Goal: Information Seeking & Learning: Compare options

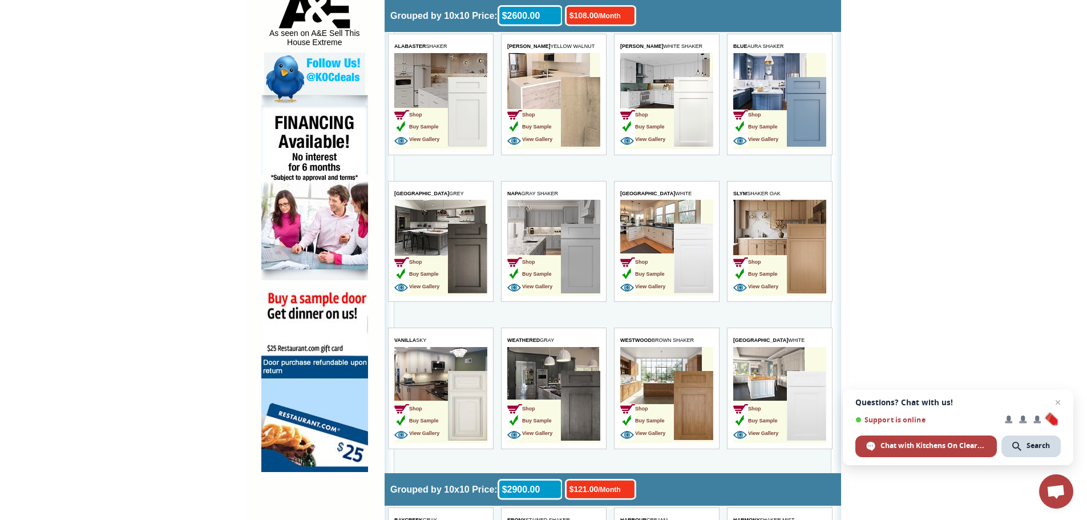
scroll to position [628, 0]
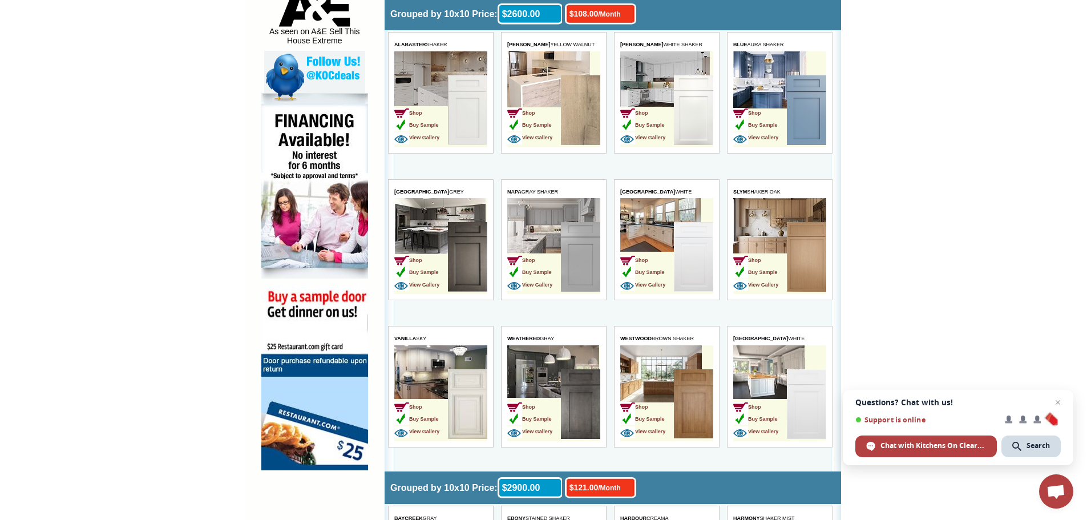
drag, startPoint x: 579, startPoint y: 83, endPoint x: 579, endPoint y: 255, distance: 171.2
click at [579, 255] on img at bounding box center [580, 257] width 39 height 70
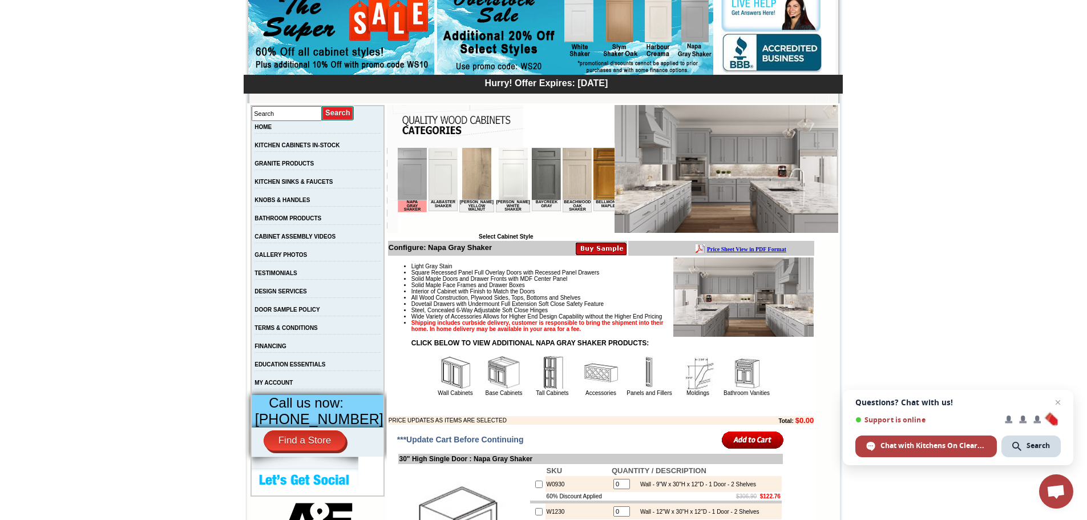
click at [478, 180] on img at bounding box center [476, 174] width 29 height 52
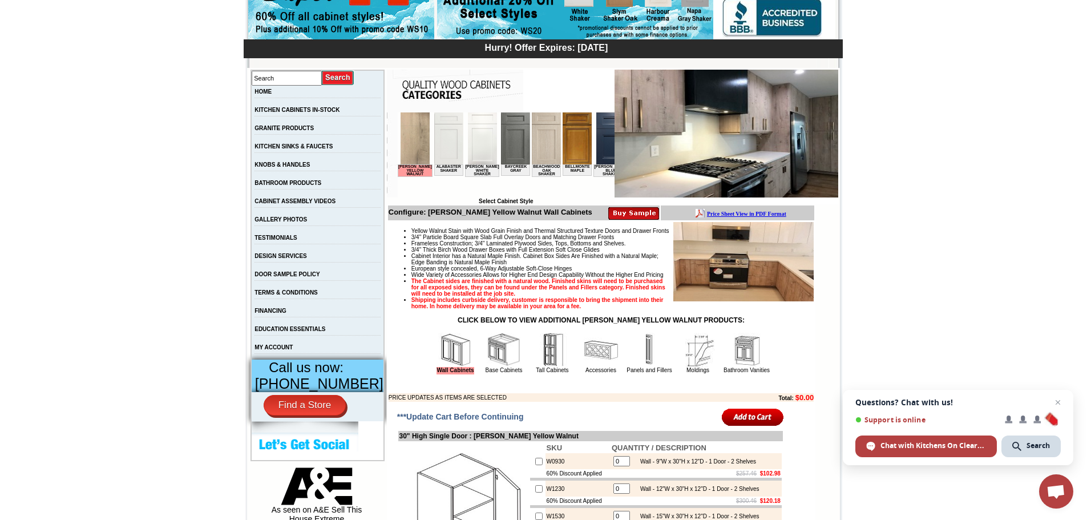
scroll to position [114, 0]
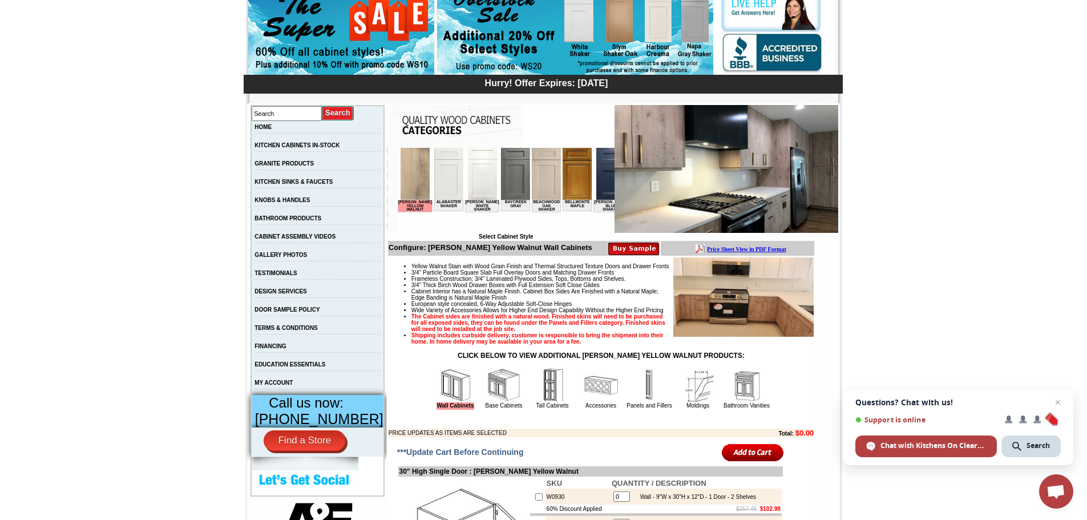
click at [735, 250] on b "Price Sheet View in PDF Format" at bounding box center [746, 249] width 79 height 6
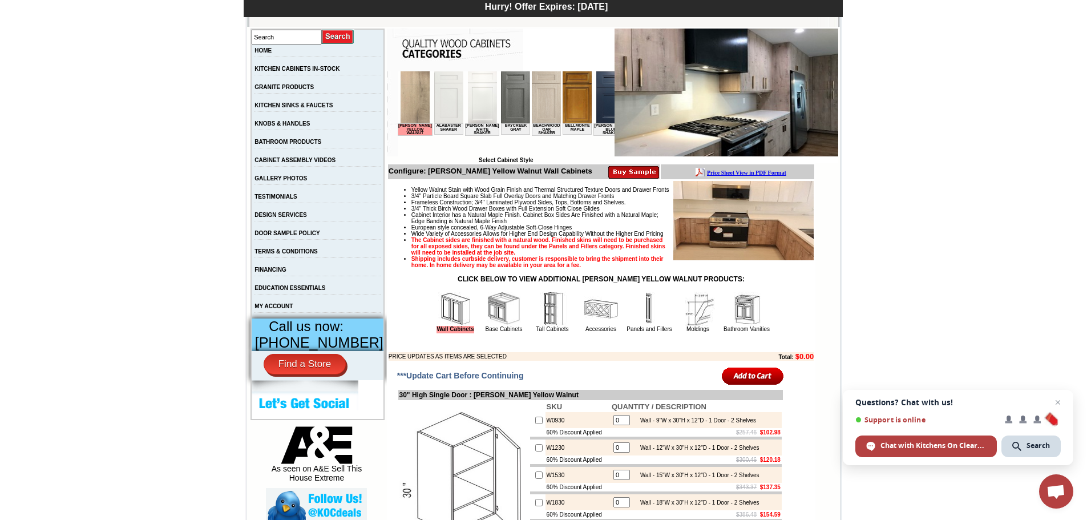
scroll to position [171, 0]
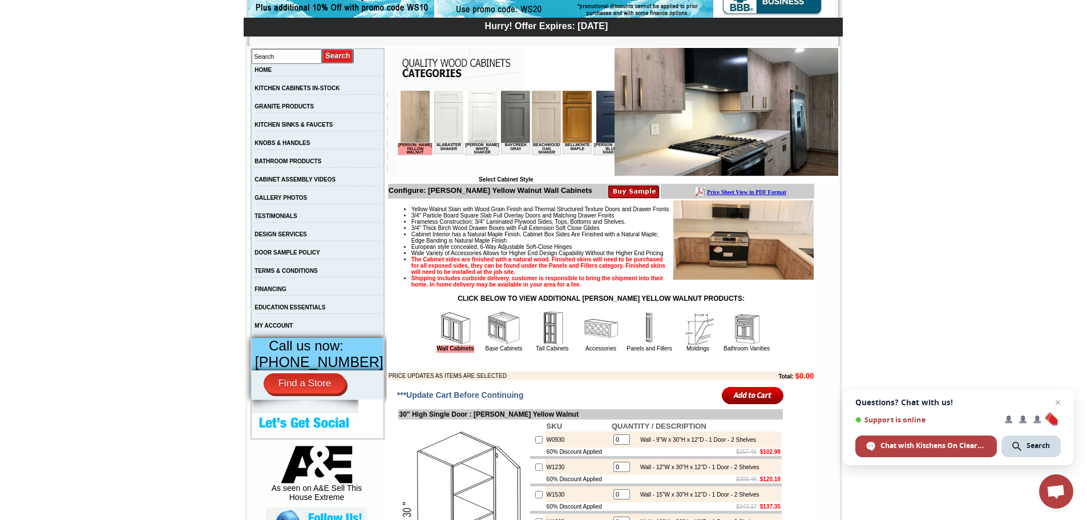
click at [444, 130] on img at bounding box center [448, 117] width 29 height 52
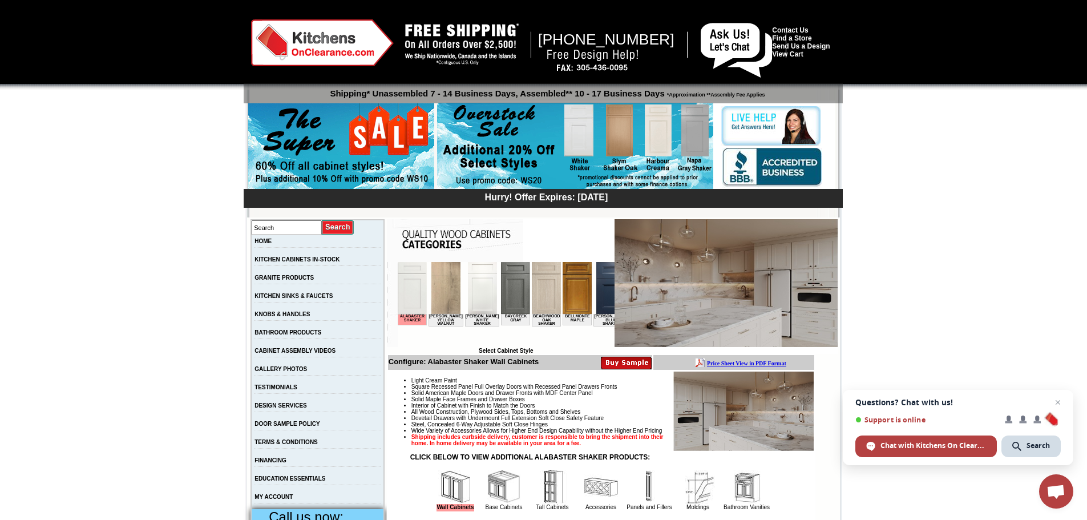
click at [446, 275] on img at bounding box center [445, 288] width 29 height 52
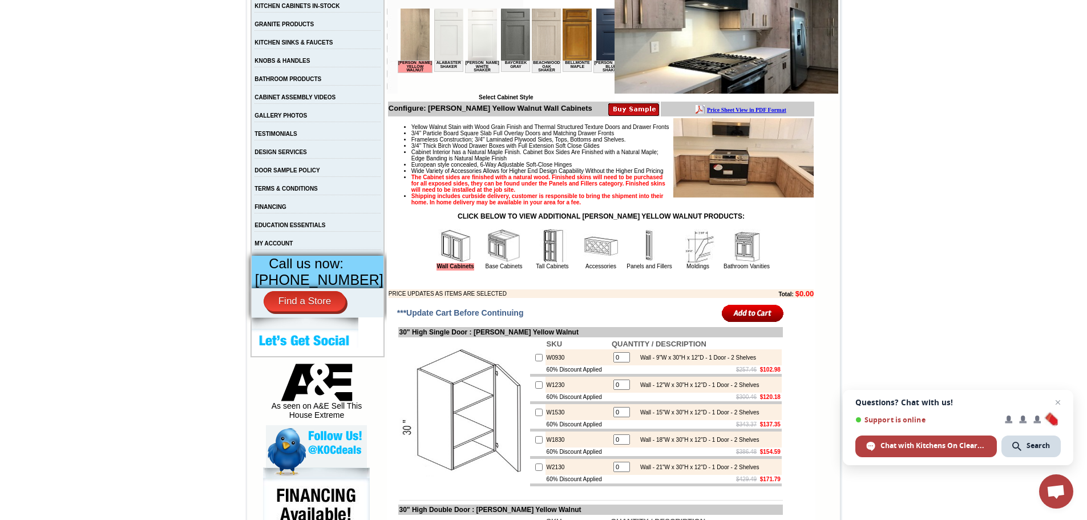
scroll to position [285, 0]
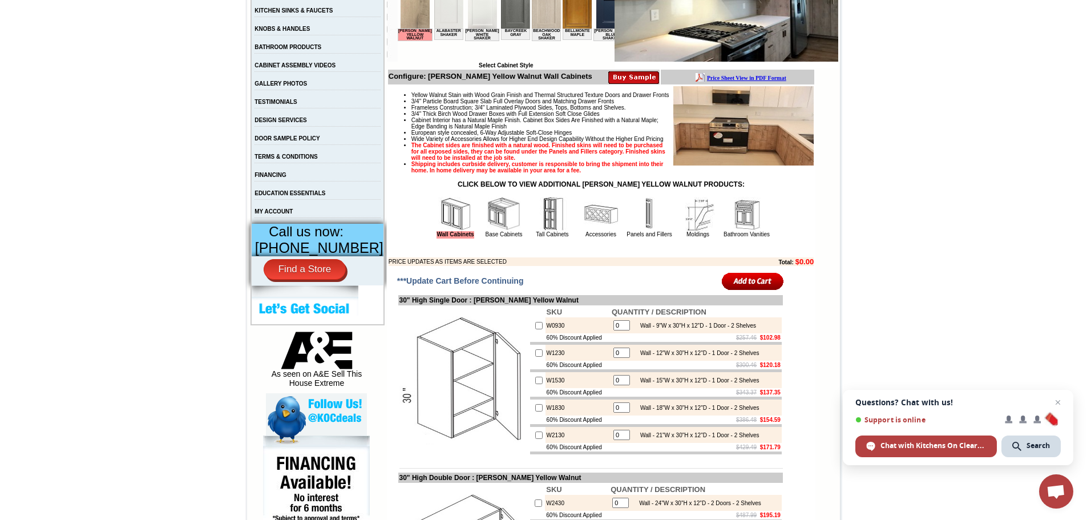
click at [491, 230] on img at bounding box center [504, 214] width 34 height 34
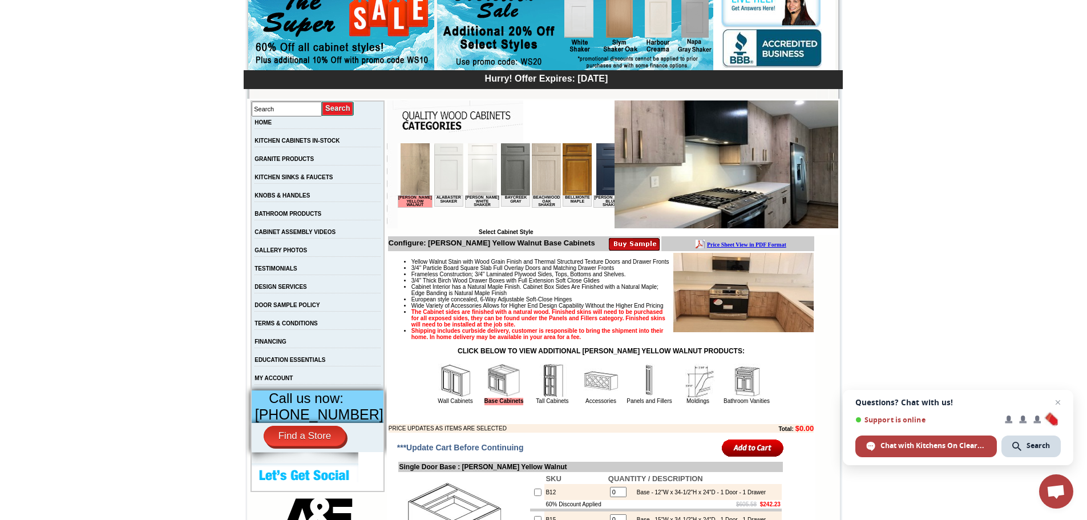
scroll to position [57, 0]
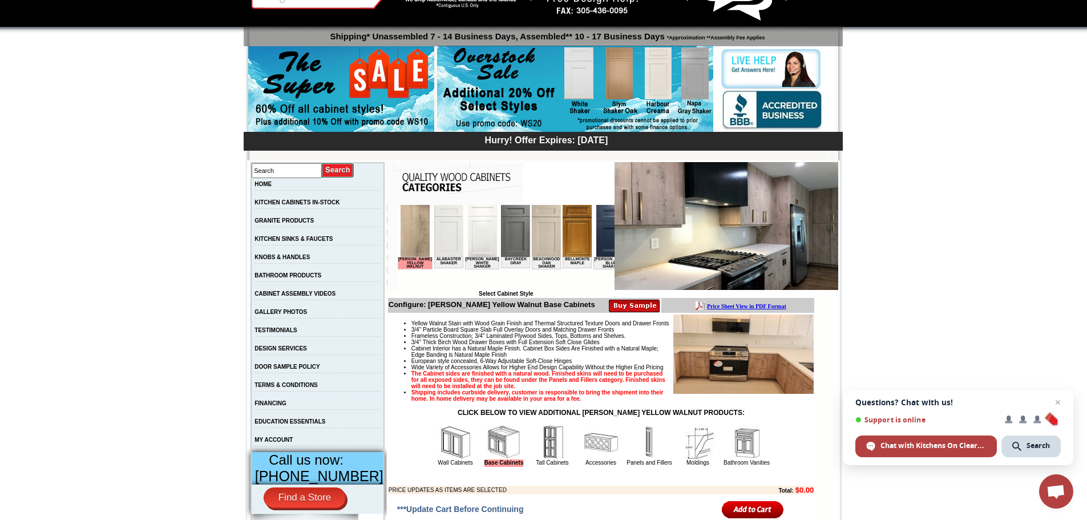
click at [541, 217] on img at bounding box center [545, 231] width 29 height 52
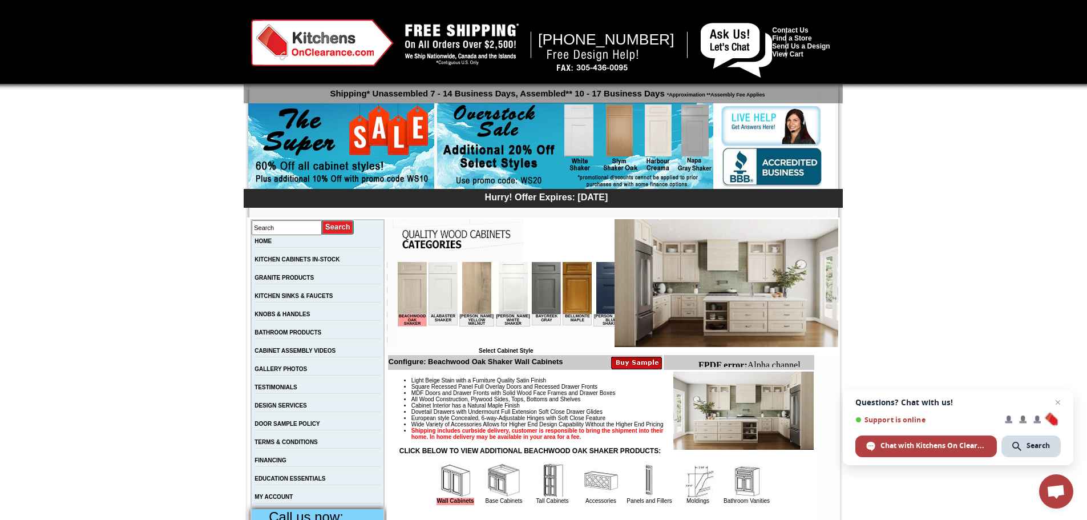
click at [745, 292] on img at bounding box center [727, 283] width 224 height 128
click at [784, 241] on img at bounding box center [727, 283] width 224 height 128
click at [775, 199] on div "Hurry! Offer Expires: [DATE]" at bounding box center [546, 197] width 594 height 12
click at [716, 337] on img at bounding box center [727, 283] width 224 height 128
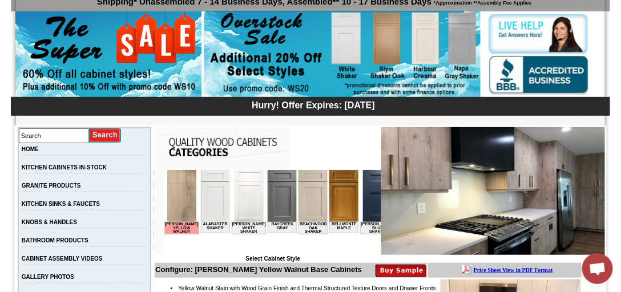
scroll to position [33, 0]
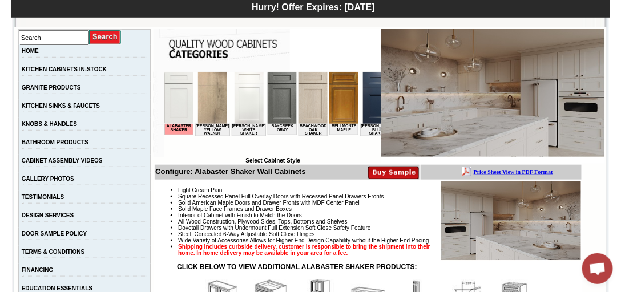
scroll to position [195, 0]
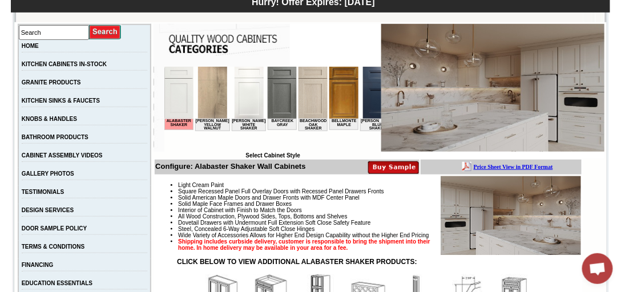
click at [188, 97] on img at bounding box center [178, 92] width 29 height 52
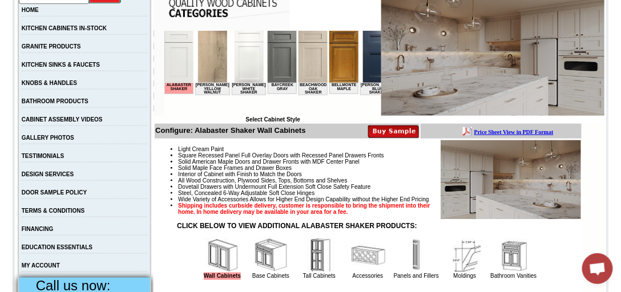
scroll to position [228, 0]
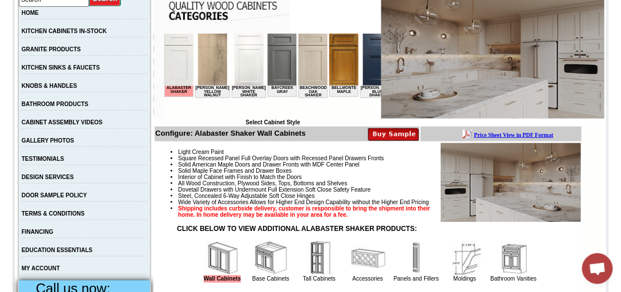
click at [308, 72] on img at bounding box center [312, 59] width 29 height 52
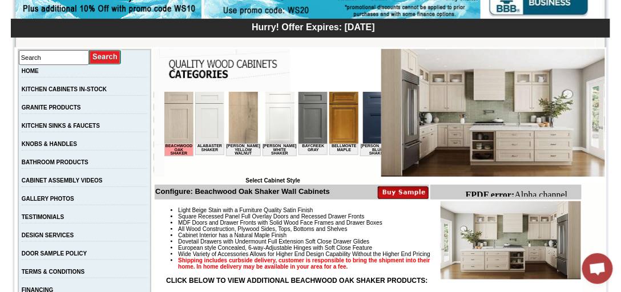
scroll to position [163, 0]
